Goal: Transaction & Acquisition: Obtain resource

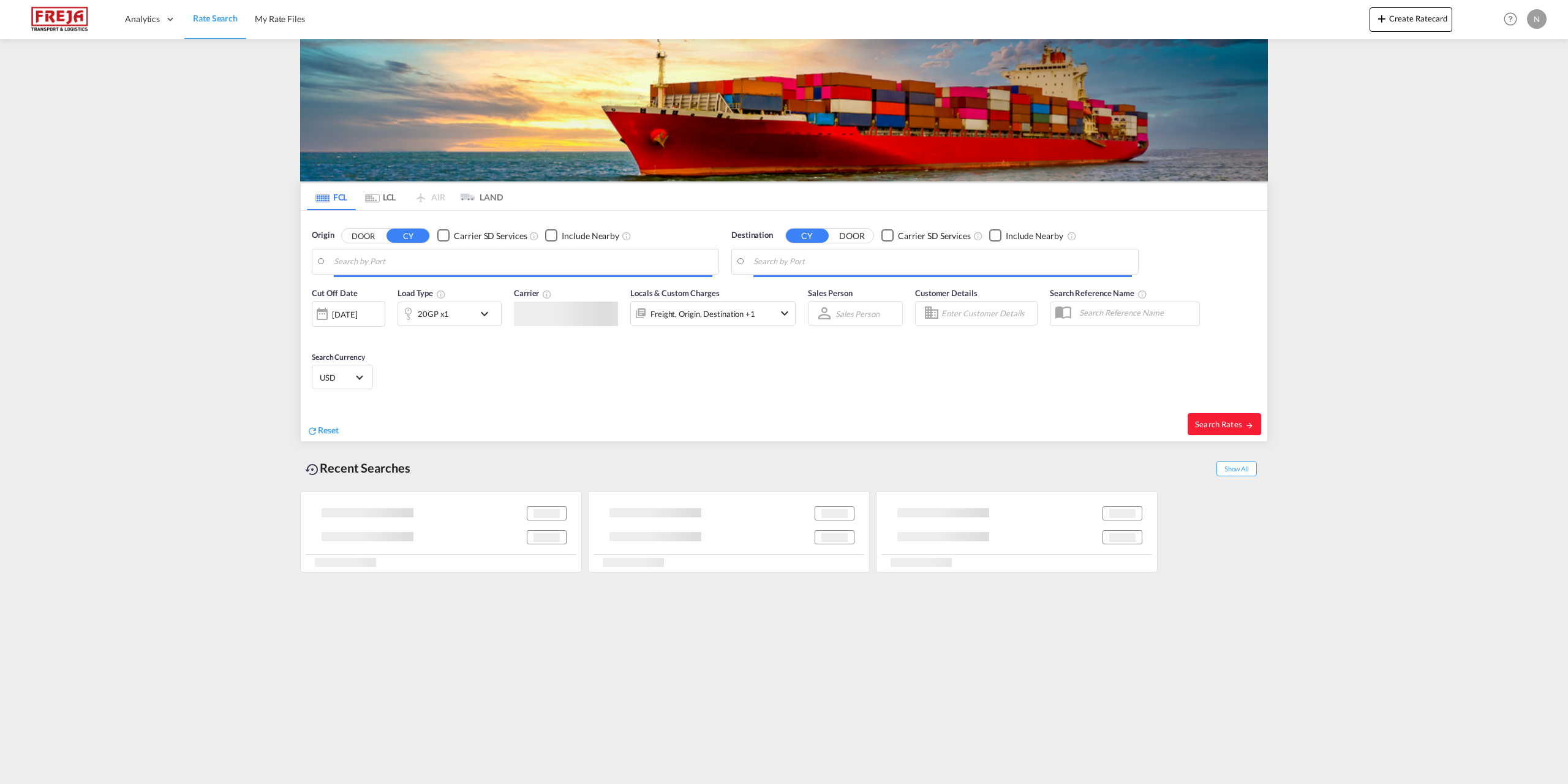
type input "[GEOGRAPHIC_DATA], [GEOGRAPHIC_DATA]"
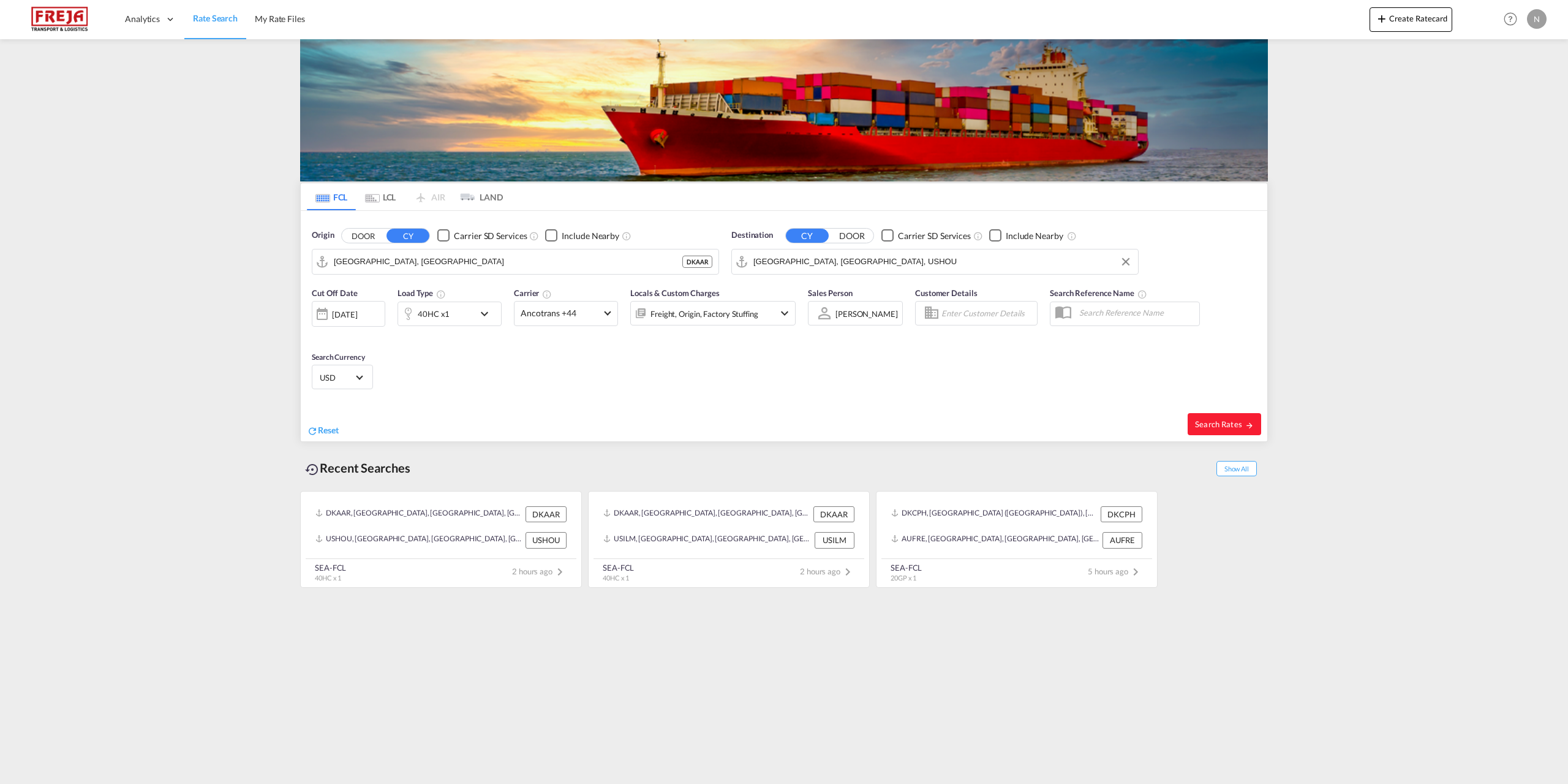
click at [868, 269] on input "[GEOGRAPHIC_DATA], [GEOGRAPHIC_DATA], USHOU" at bounding box center [942, 261] width 378 height 18
click at [855, 292] on div "Bingazi ( [GEOGRAPHIC_DATA] ) [GEOGRAPHIC_DATA] [GEOGRAPHIC_DATA]" at bounding box center [848, 295] width 233 height 37
type input "Bingazi (Benghazi), LYBEN"
click at [556, 325] on md-select "Ancotrans +44 Online Rates 0 All (26) CMA CGM | Contract API CMA CGM | SpotOn A…" at bounding box center [566, 313] width 104 height 25
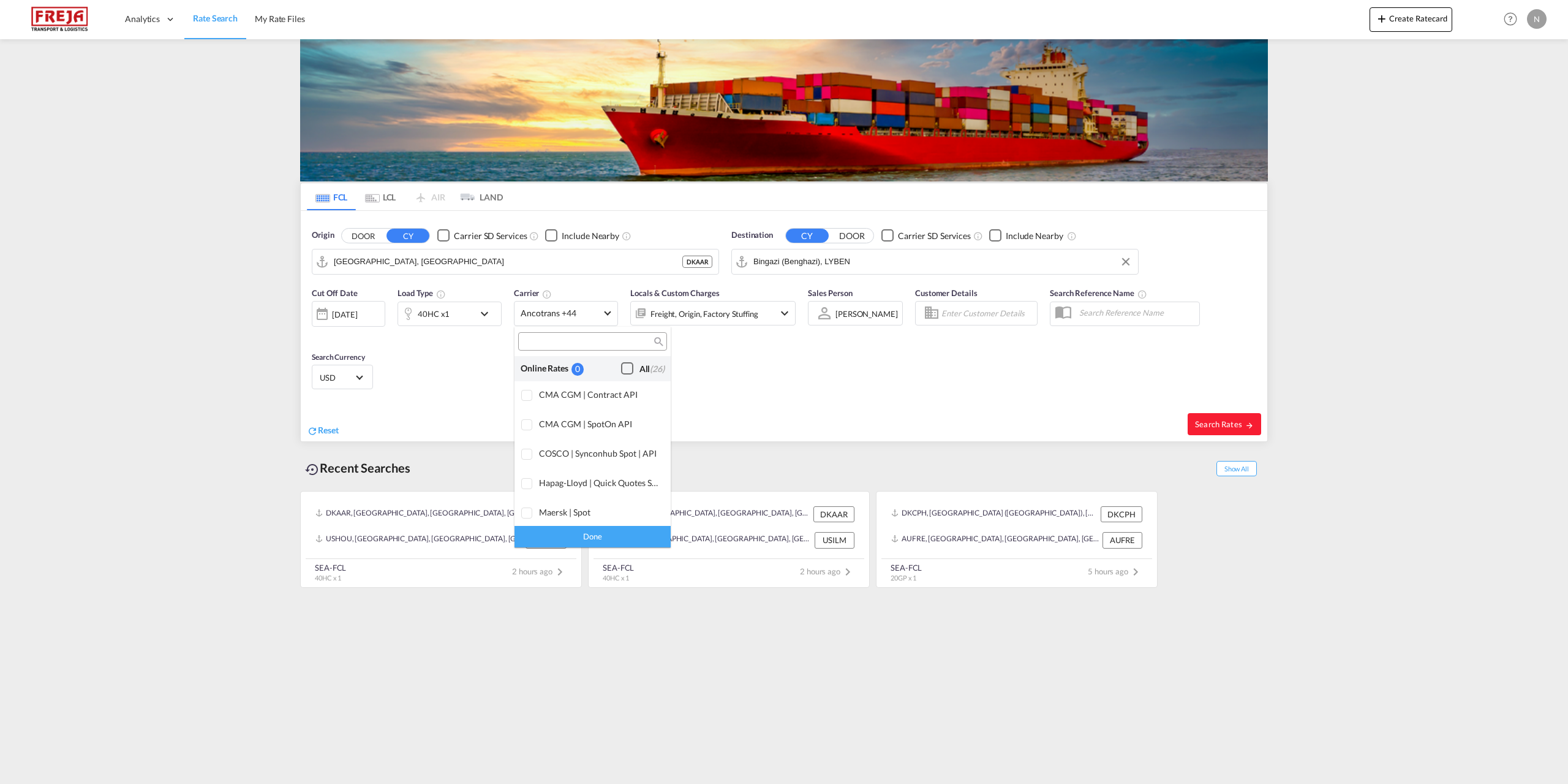
click at [621, 374] on div "Checkbox No Ink" at bounding box center [627, 368] width 12 height 12
click at [593, 540] on div "Done" at bounding box center [593, 536] width 156 height 22
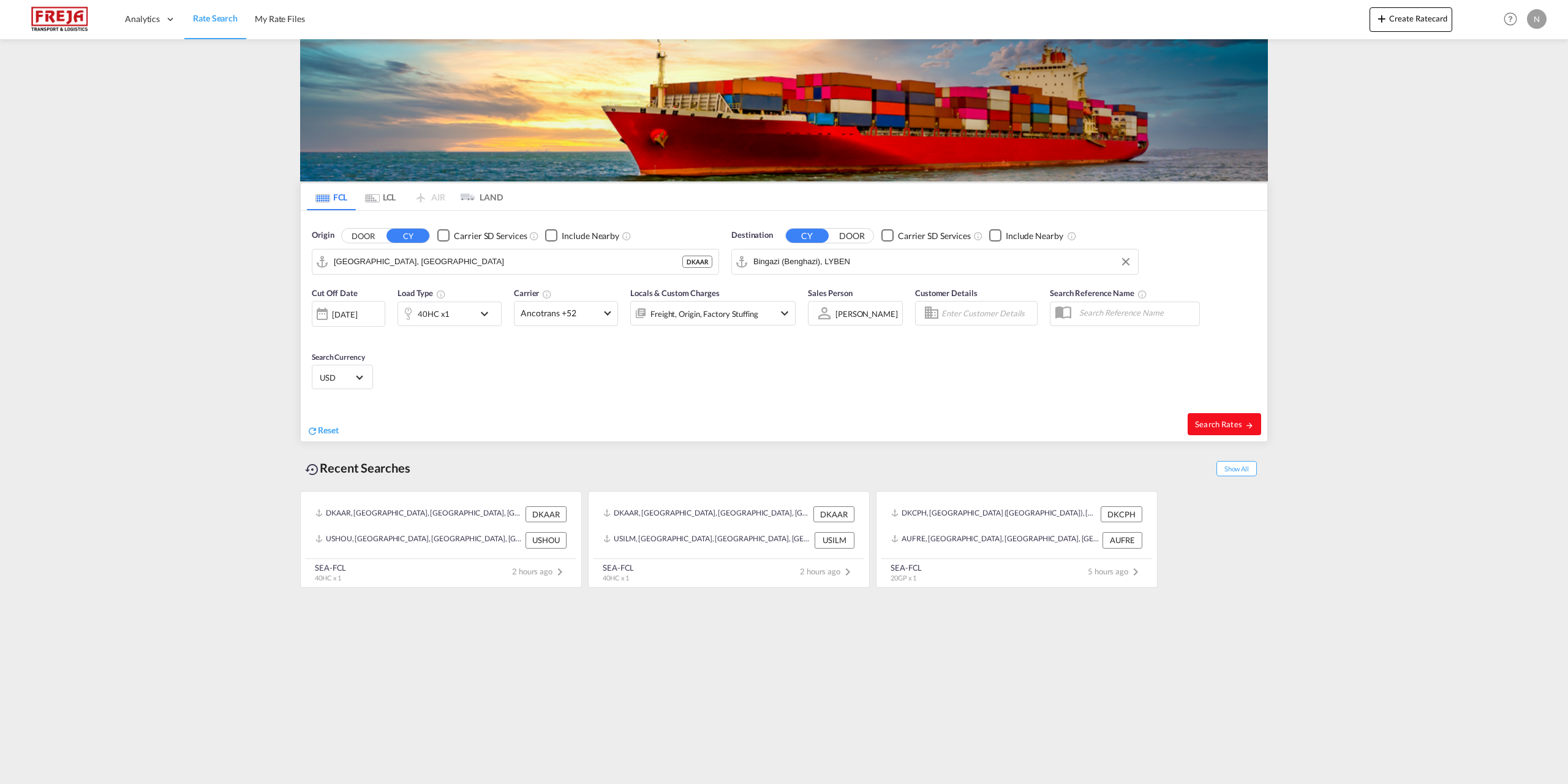
click at [1189, 428] on button "Search Rates" at bounding box center [1225, 424] width 74 height 22
type input "DKAAR to LYBEN / [DATE]"
